Goal: Transaction & Acquisition: Purchase product/service

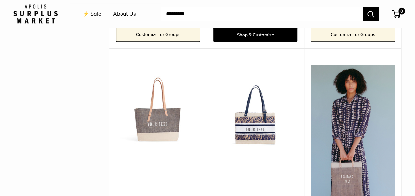
scroll to position [1668, 0]
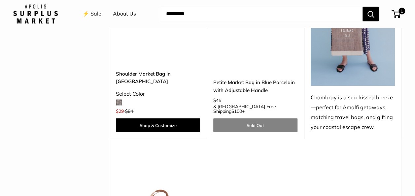
scroll to position [1793, 0]
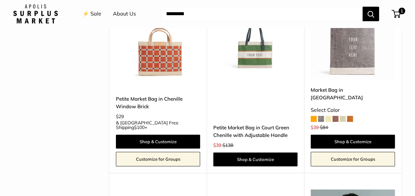
scroll to position [1531, 0]
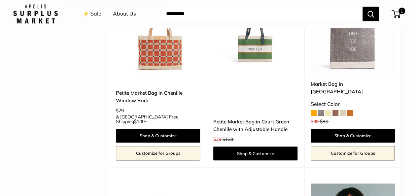
click at [0, 0] on img at bounding box center [0, 0] width 0 height 0
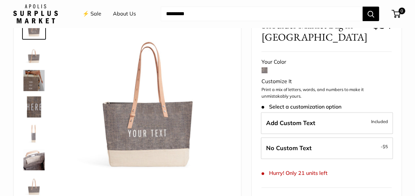
scroll to position [53, 0]
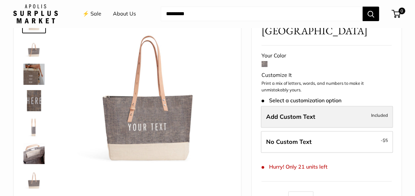
click at [275, 117] on span "Add Custom Text" at bounding box center [290, 117] width 49 height 8
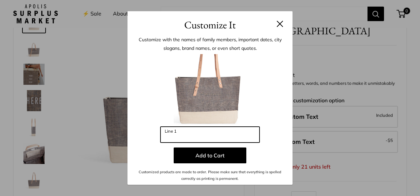
click at [171, 134] on input "Line 1" at bounding box center [210, 135] width 99 height 16
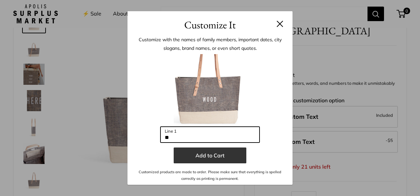
type input "*"
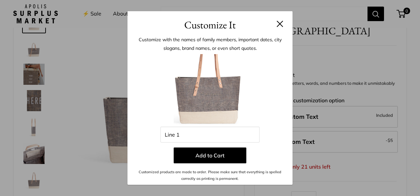
click at [278, 21] on button at bounding box center [280, 23] width 7 height 7
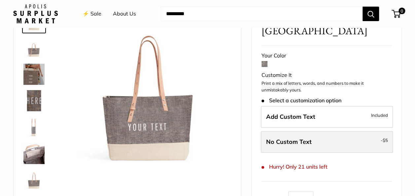
click at [363, 141] on label "No Custom Text - $5" at bounding box center [327, 142] width 132 height 22
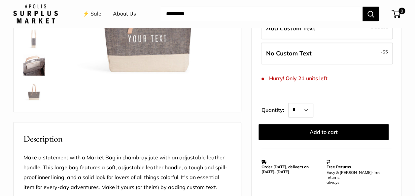
scroll to position [143, 0]
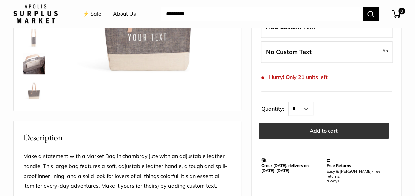
click at [329, 128] on button "Add to cart" at bounding box center [324, 131] width 130 height 16
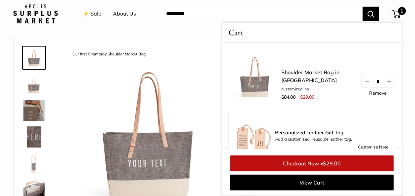
scroll to position [18, 0]
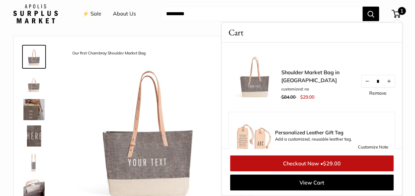
click at [114, 5] on li "About Us" at bounding box center [124, 13] width 23 height 21
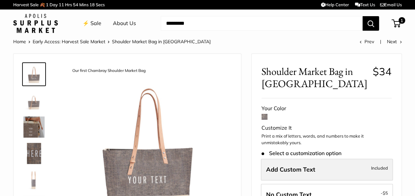
click at [287, 167] on span "Add Custom Text" at bounding box center [290, 170] width 49 height 8
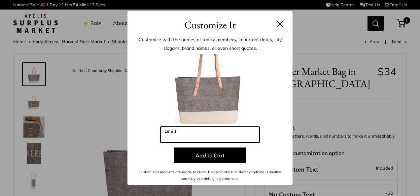
click at [175, 132] on input "Line 1" at bounding box center [210, 135] width 99 height 16
type input "*"
